Goal: Information Seeking & Learning: Learn about a topic

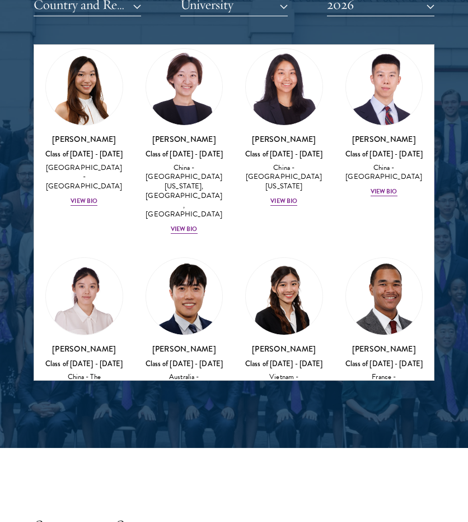
scroll to position [3679, 0]
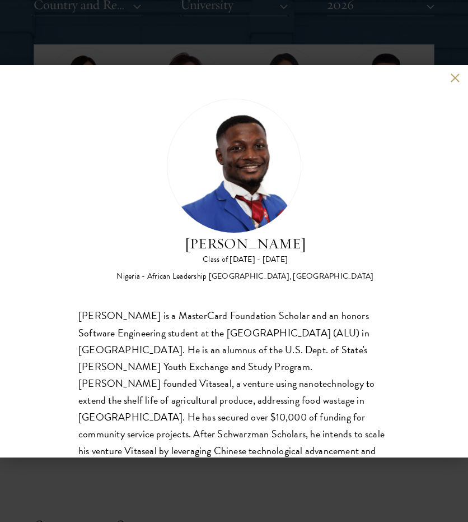
scroll to position [52, 0]
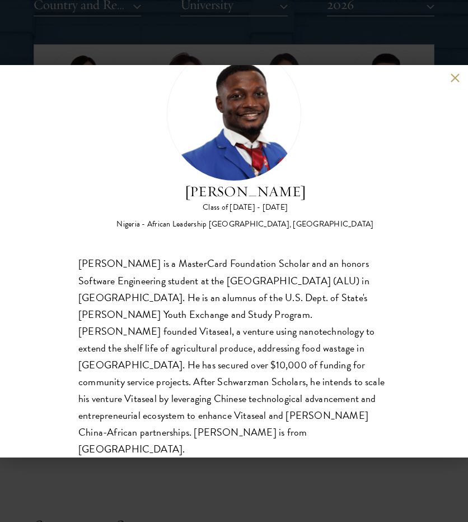
click at [456, 82] on button at bounding box center [456, 78] width 10 height 10
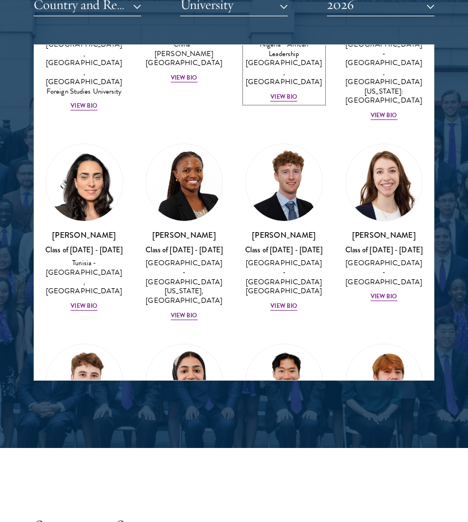
scroll to position [4189, 0]
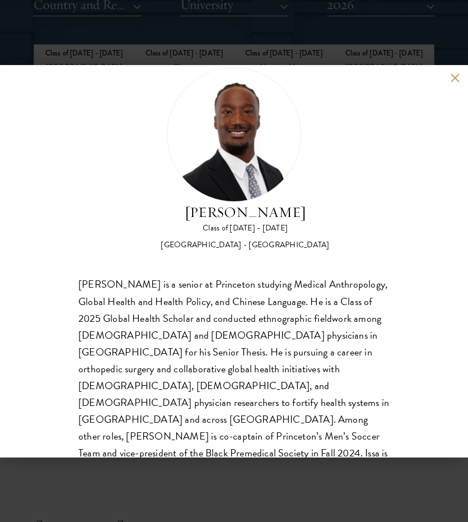
scroll to position [52, 0]
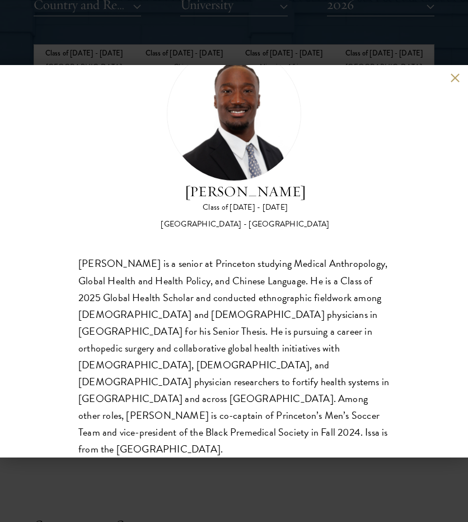
click at [455, 81] on button at bounding box center [456, 78] width 10 height 10
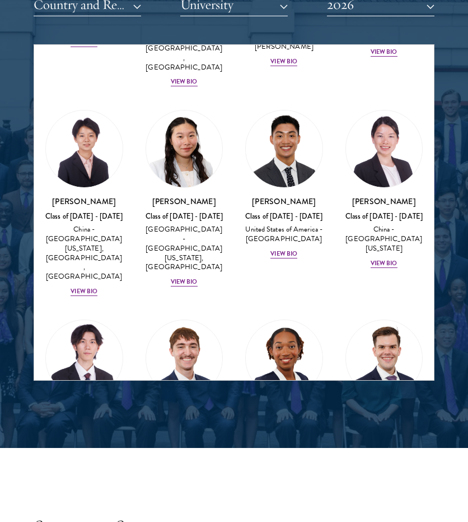
scroll to position [6210, 0]
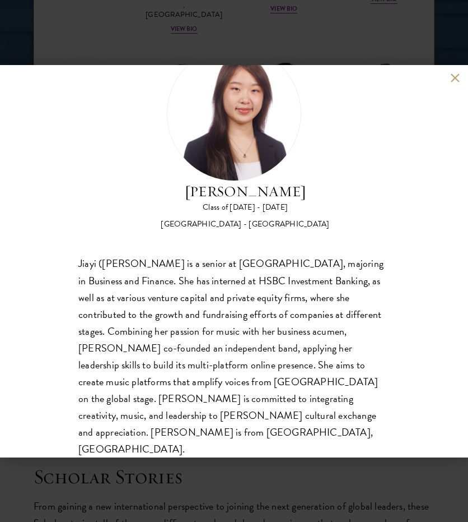
scroll to position [1453, 0]
click at [455, 81] on button at bounding box center [456, 78] width 10 height 10
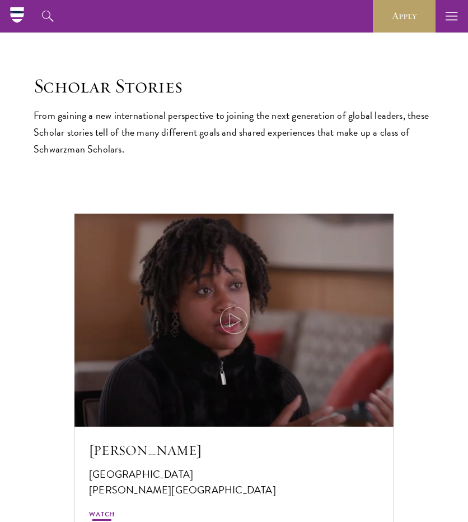
scroll to position [1840, 0]
